Goal: Information Seeking & Learning: Learn about a topic

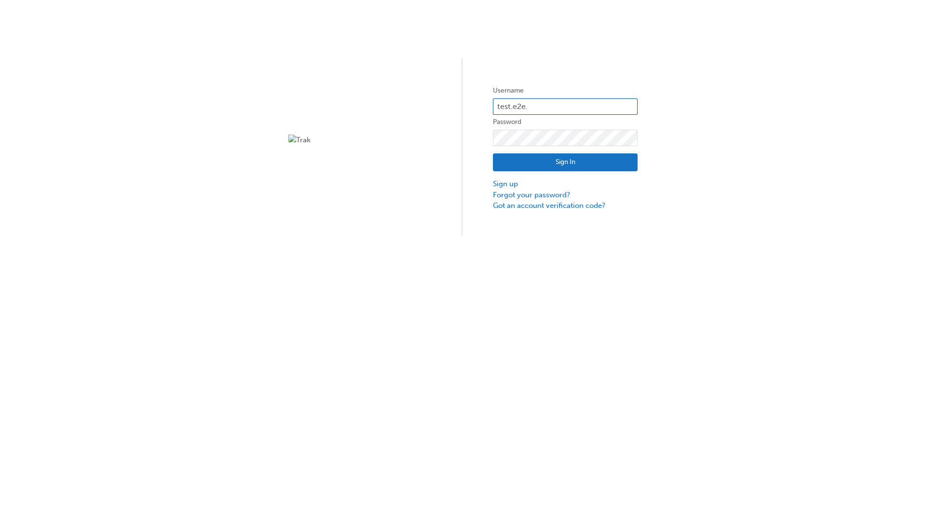
type input "test.e2e.user14"
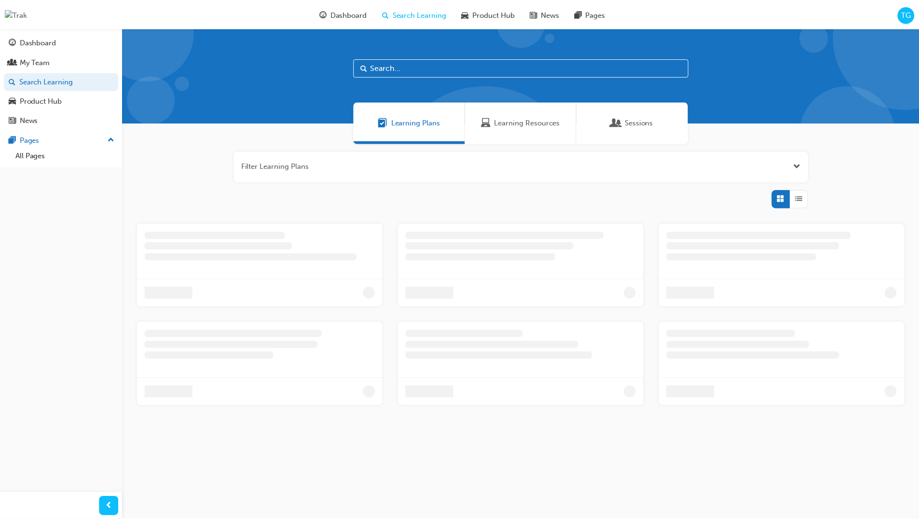
scroll to position [31, 0]
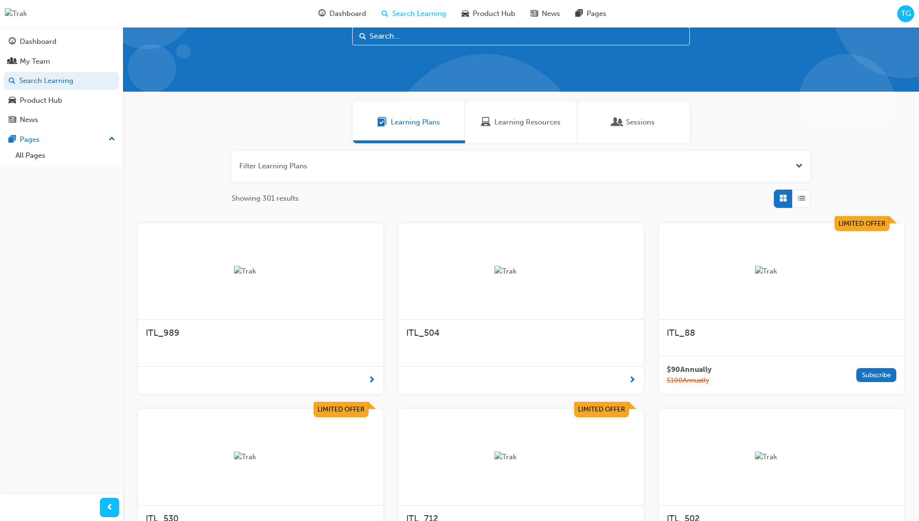
scroll to position [27, 0]
